Goal: Communication & Community: Answer question/provide support

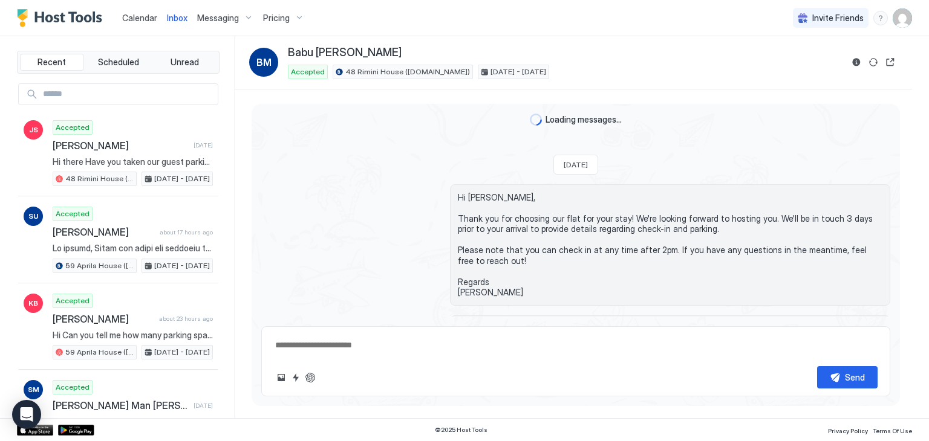
scroll to position [955, 0]
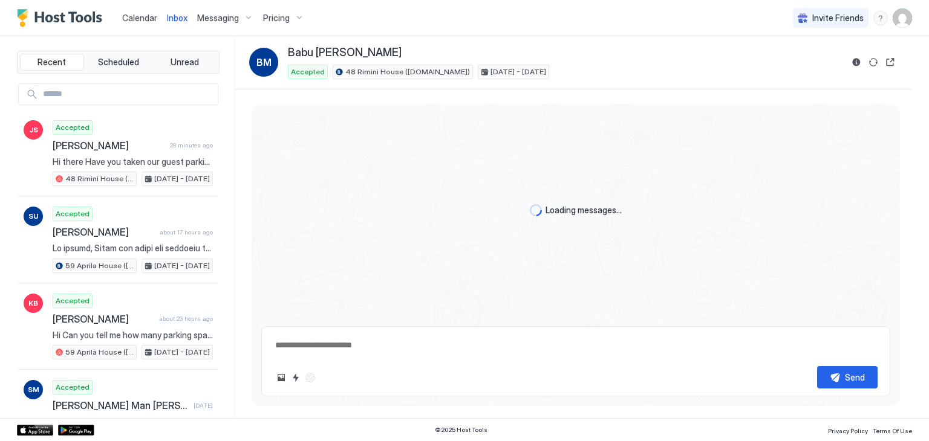
scroll to position [955, 0]
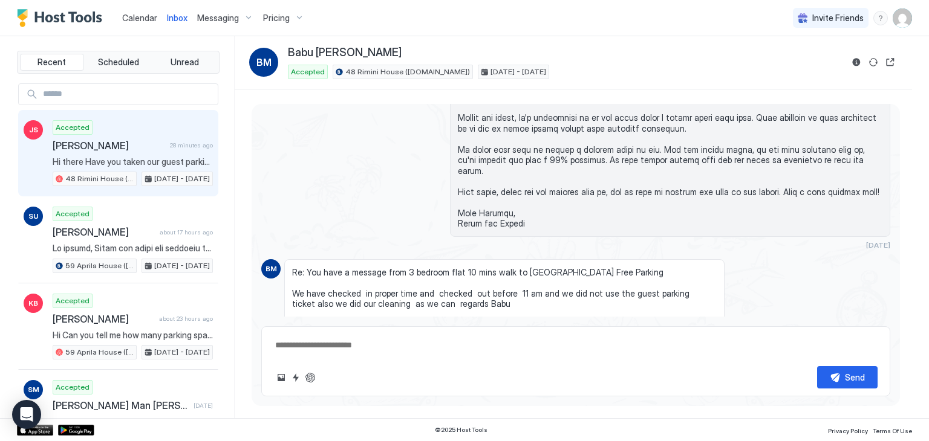
click at [92, 147] on span "[PERSON_NAME]" at bounding box center [109, 146] width 112 height 12
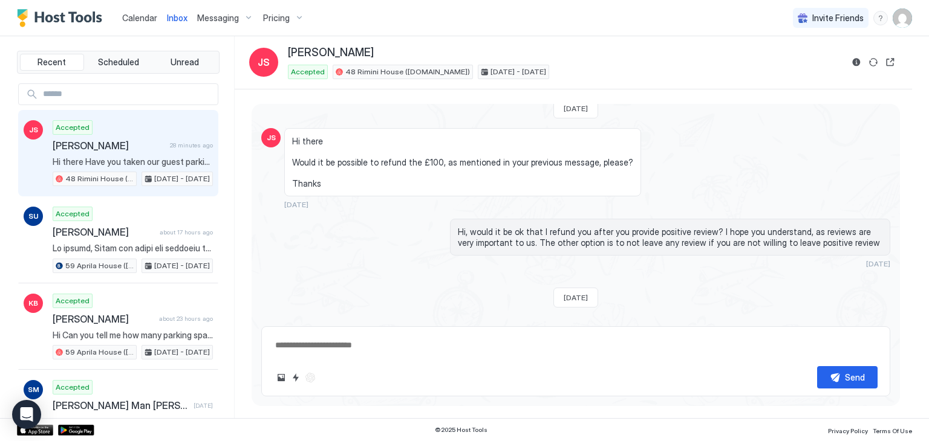
scroll to position [2711, 0]
type textarea "*"
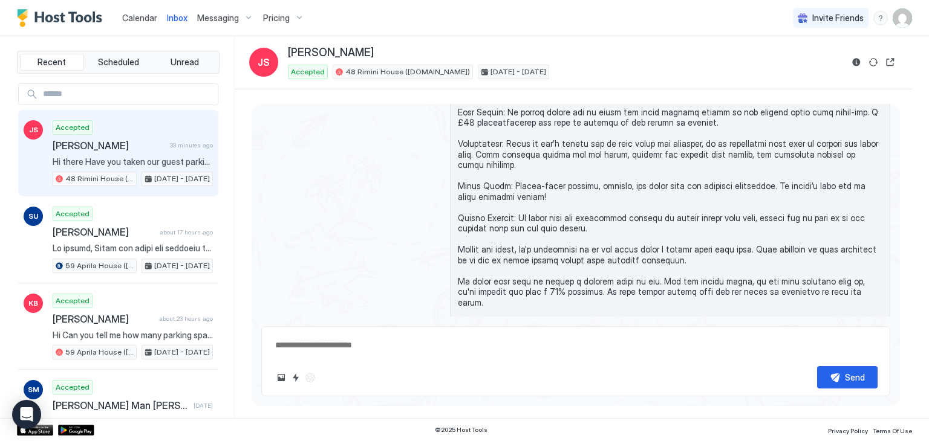
click at [138, 20] on span "Calendar" at bounding box center [139, 18] width 35 height 10
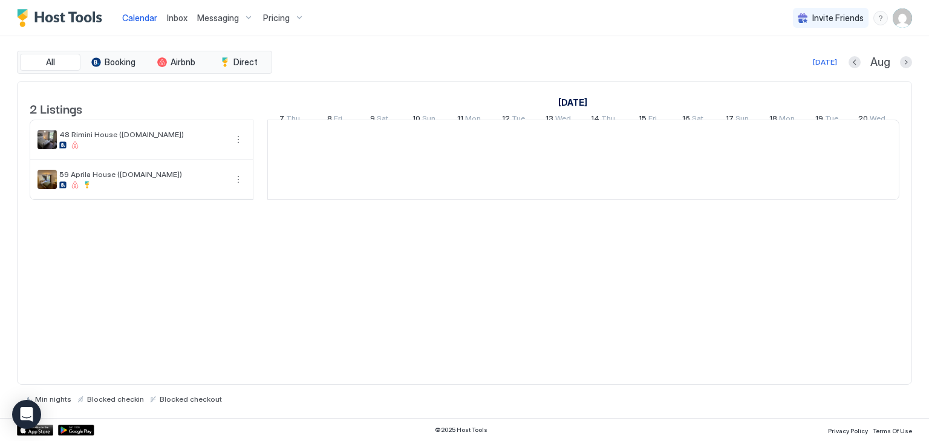
scroll to position [0, 672]
